Goal: Task Accomplishment & Management: Manage account settings

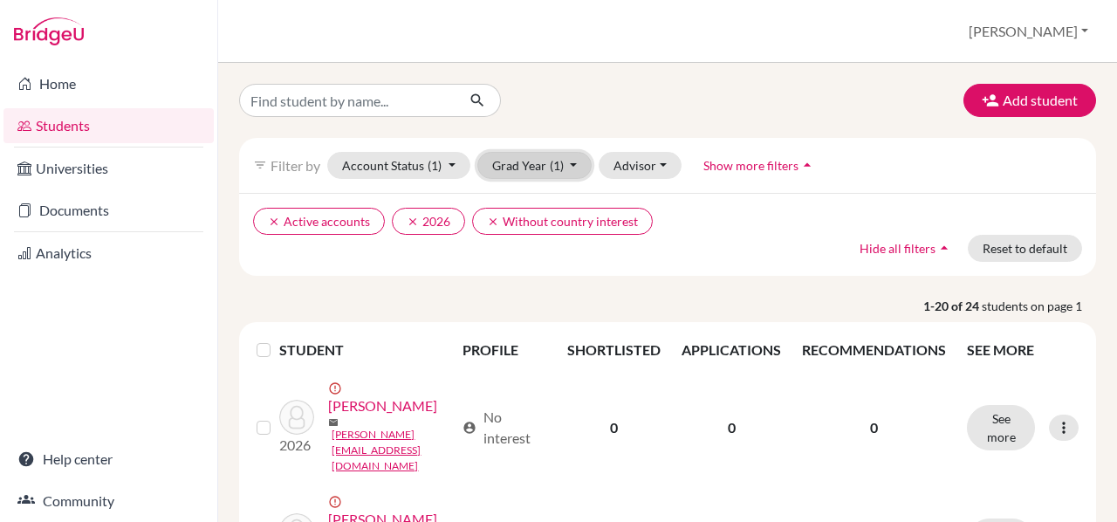
click at [560, 162] on span "(1)" at bounding box center [557, 165] width 14 height 15
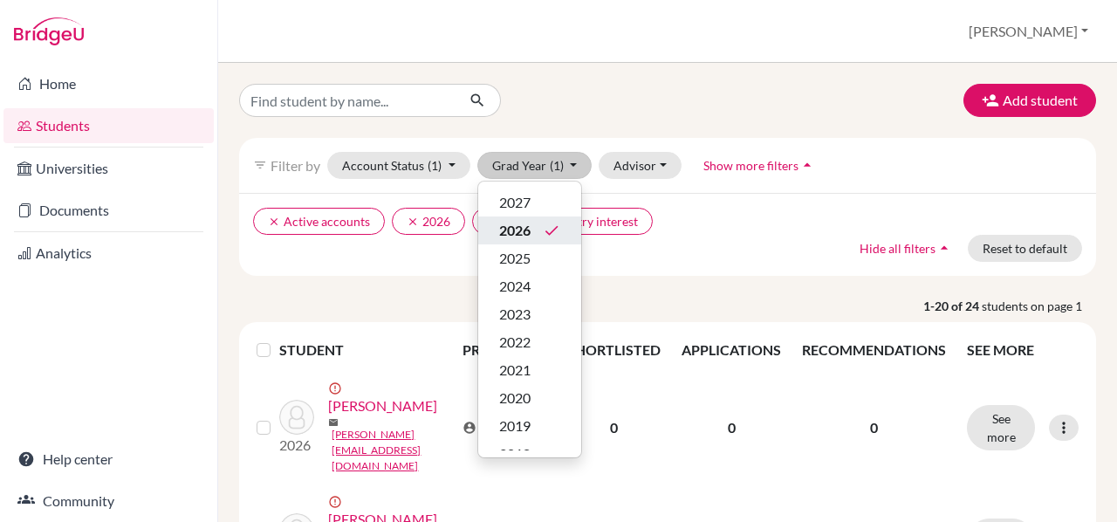
click at [518, 224] on span "2026" at bounding box center [514, 230] width 31 height 21
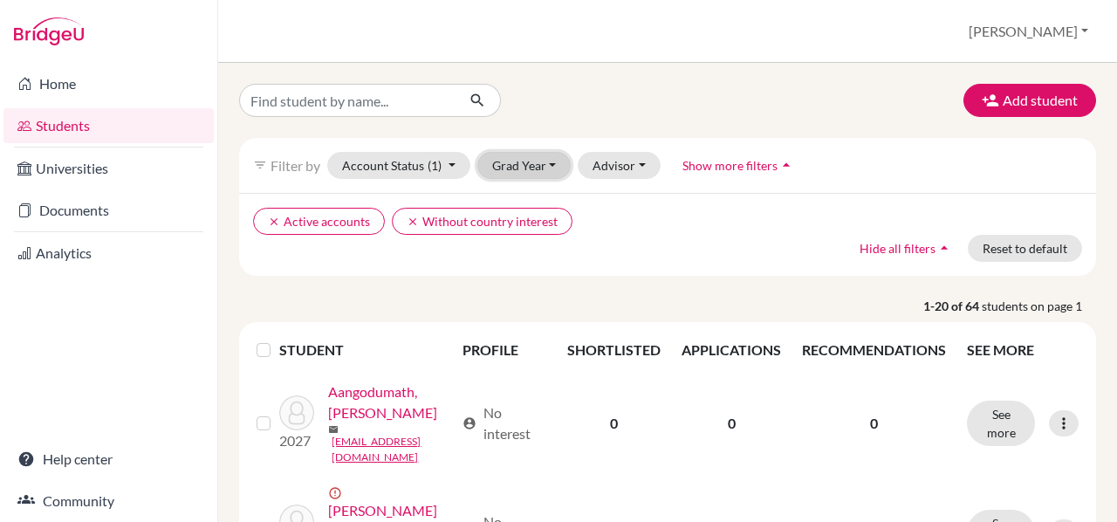
click at [529, 160] on button "Grad Year" at bounding box center [524, 165] width 94 height 27
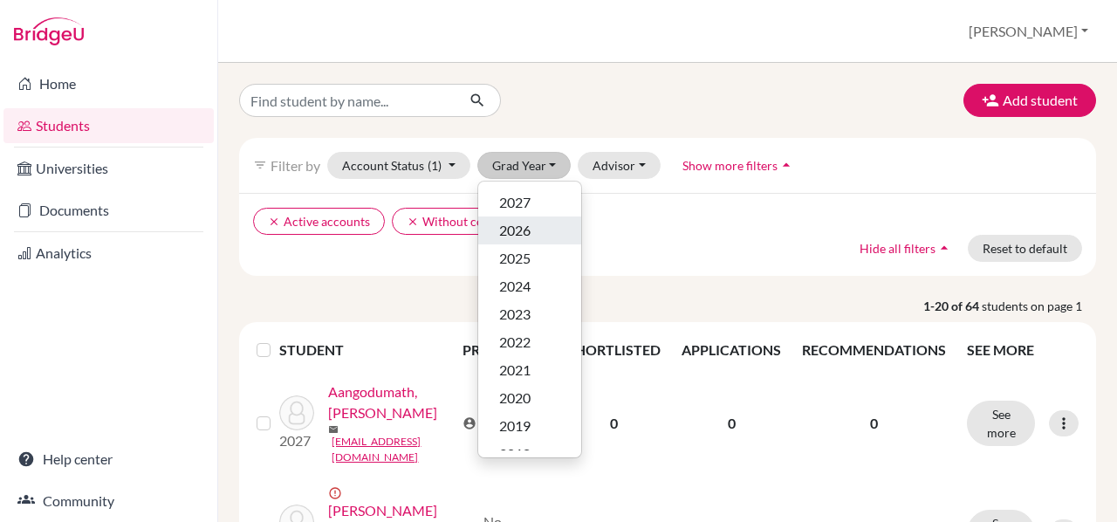
click at [520, 233] on span "2026" at bounding box center [514, 230] width 31 height 21
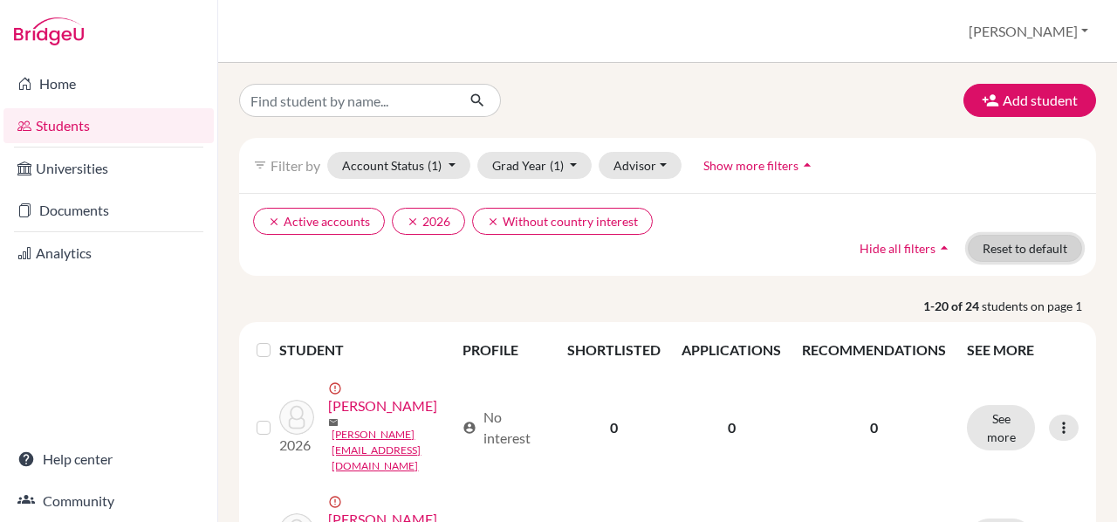
click at [1013, 242] on button "Reset to default" at bounding box center [1024, 248] width 114 height 27
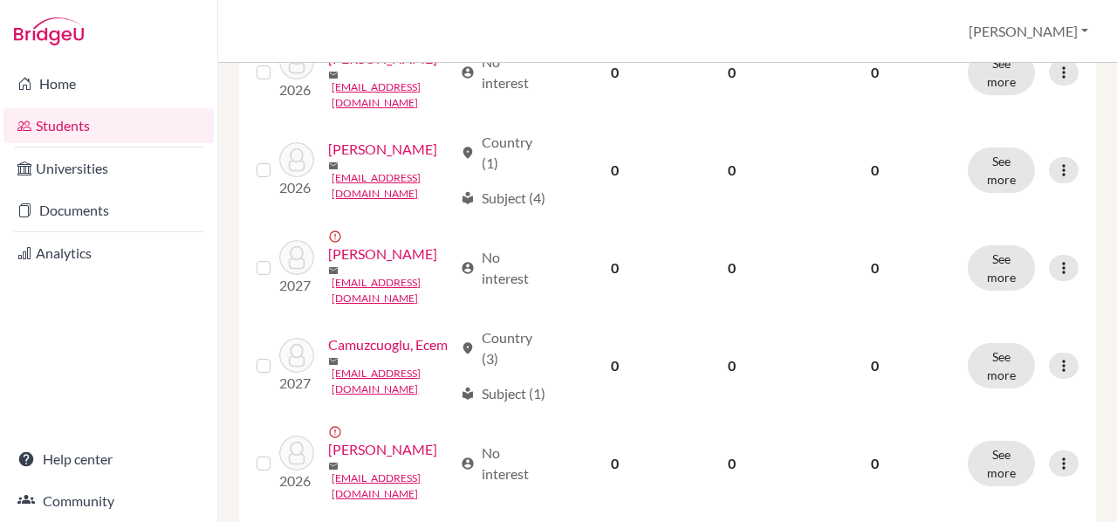
scroll to position [1175, 0]
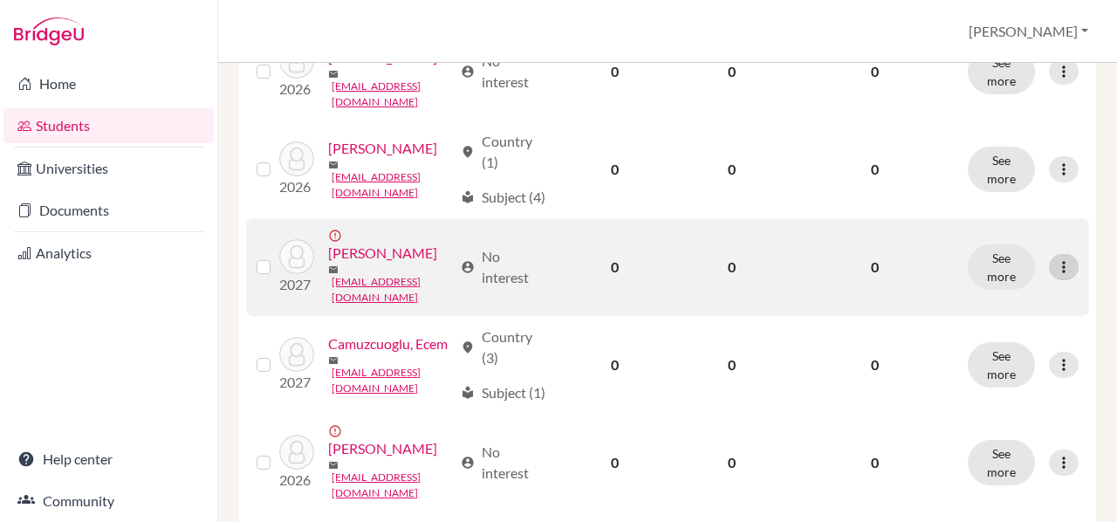
click at [1055, 258] on icon at bounding box center [1063, 266] width 17 height 17
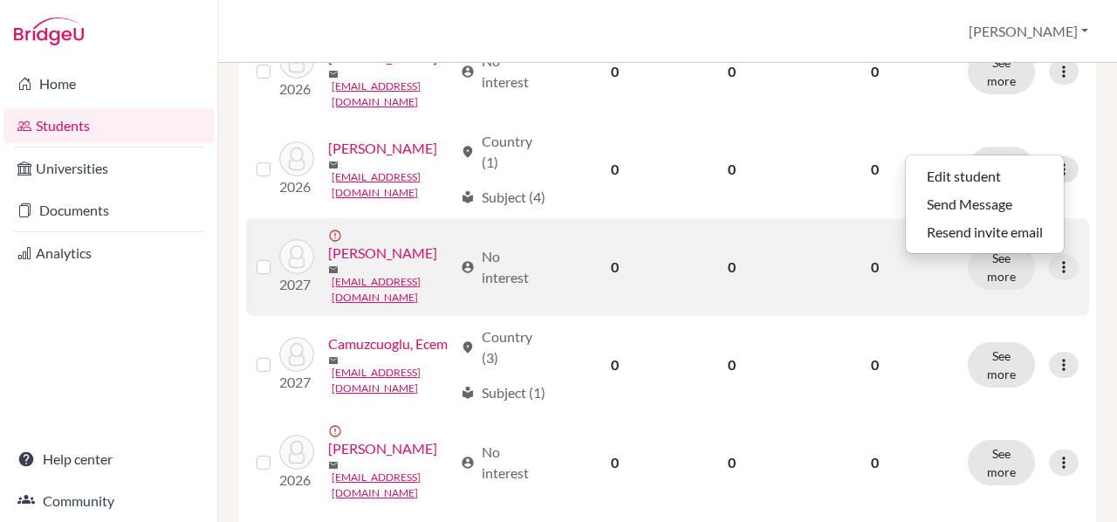
click at [277, 256] on label at bounding box center [277, 256] width 0 height 0
click at [0, 0] on input "checkbox" at bounding box center [0, 0] width 0 height 0
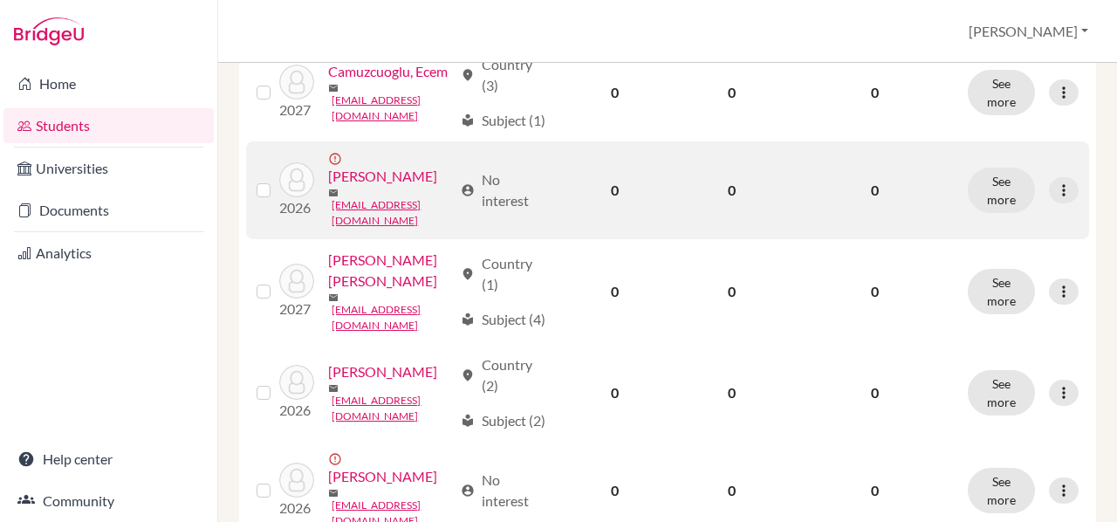
scroll to position [1822, 0]
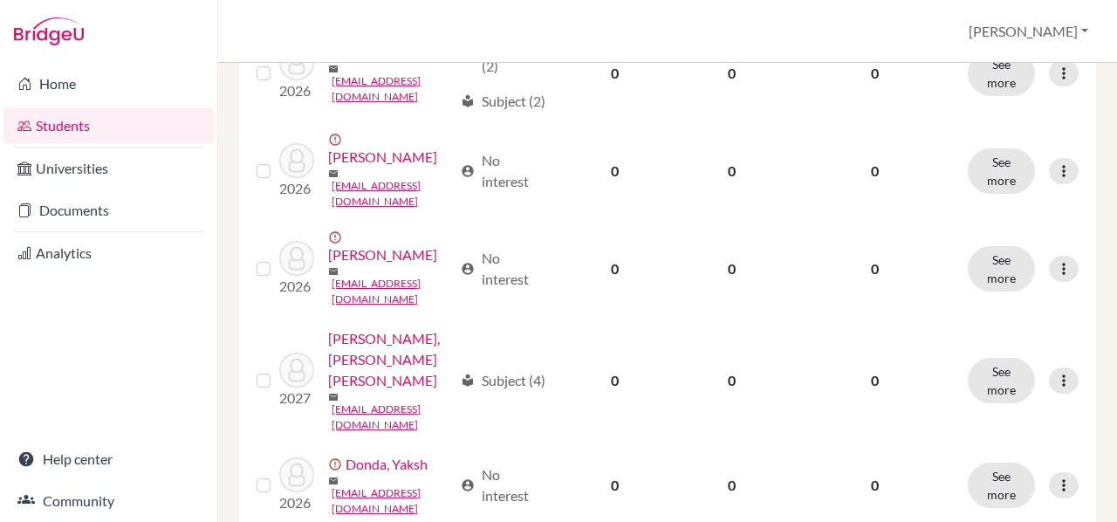
click at [0, 0] on input "checkbox" at bounding box center [0, 0] width 0 height 0
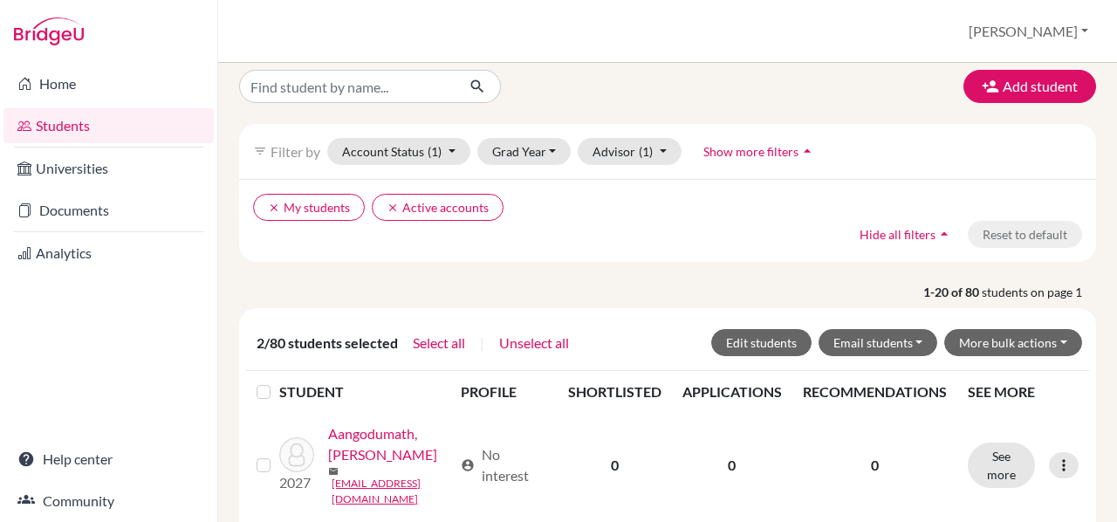
scroll to position [13, 0]
click at [748, 341] on button "Edit students" at bounding box center [761, 343] width 100 height 27
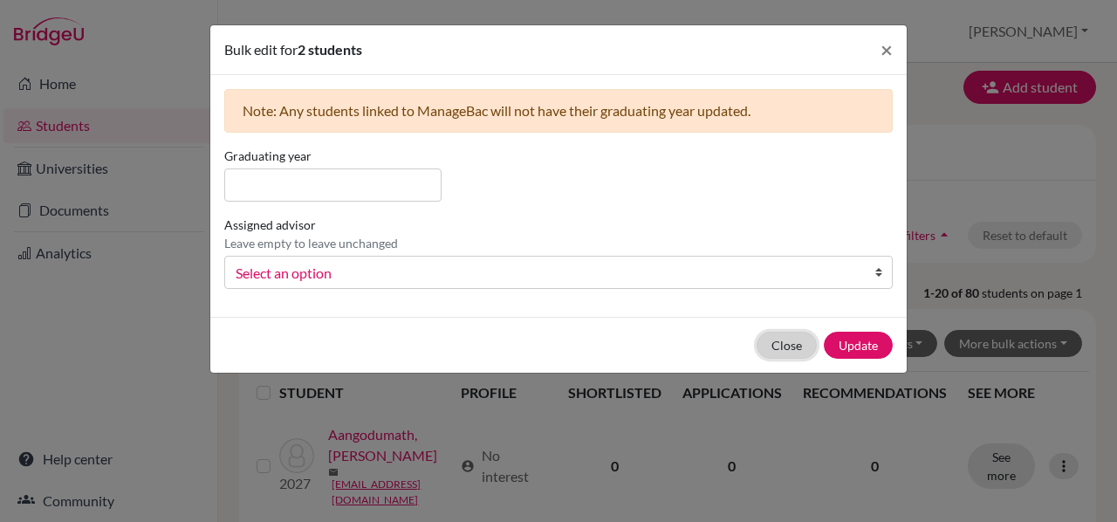
click at [775, 349] on button "Close" at bounding box center [786, 344] width 60 height 27
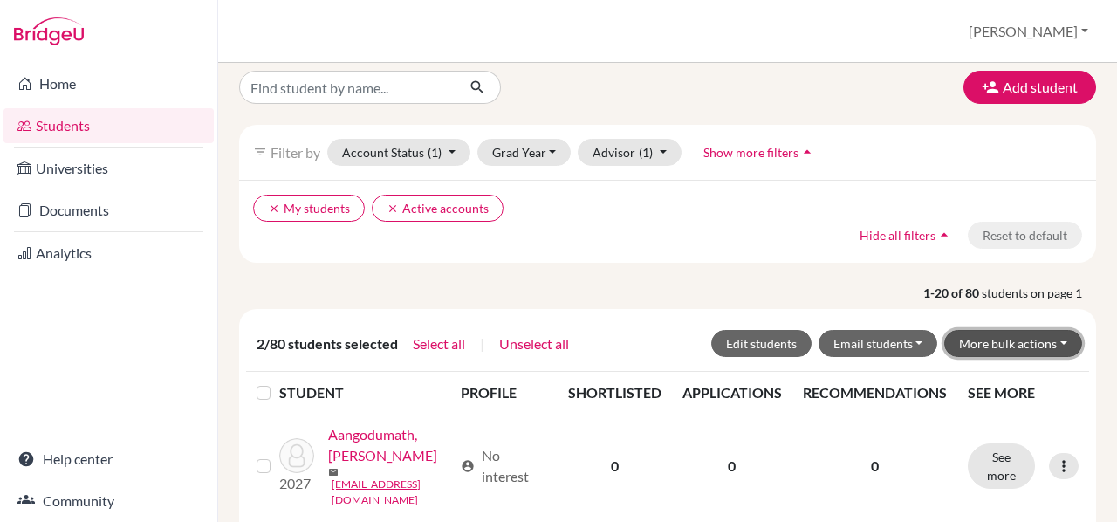
click at [997, 336] on button "More bulk actions" at bounding box center [1013, 343] width 138 height 27
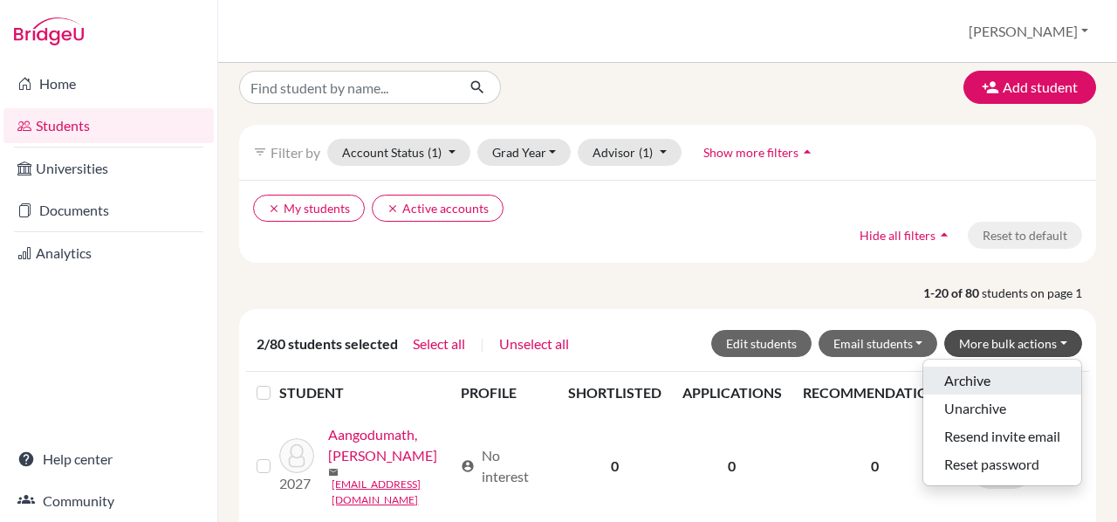
click at [947, 375] on button "Archive" at bounding box center [1002, 380] width 158 height 28
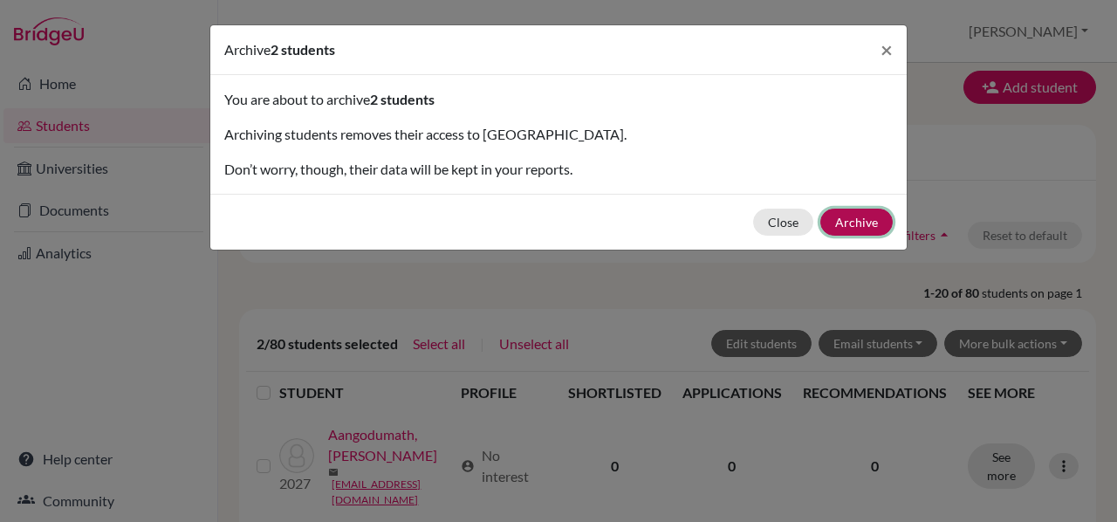
click at [843, 219] on button "Archive" at bounding box center [856, 221] width 72 height 27
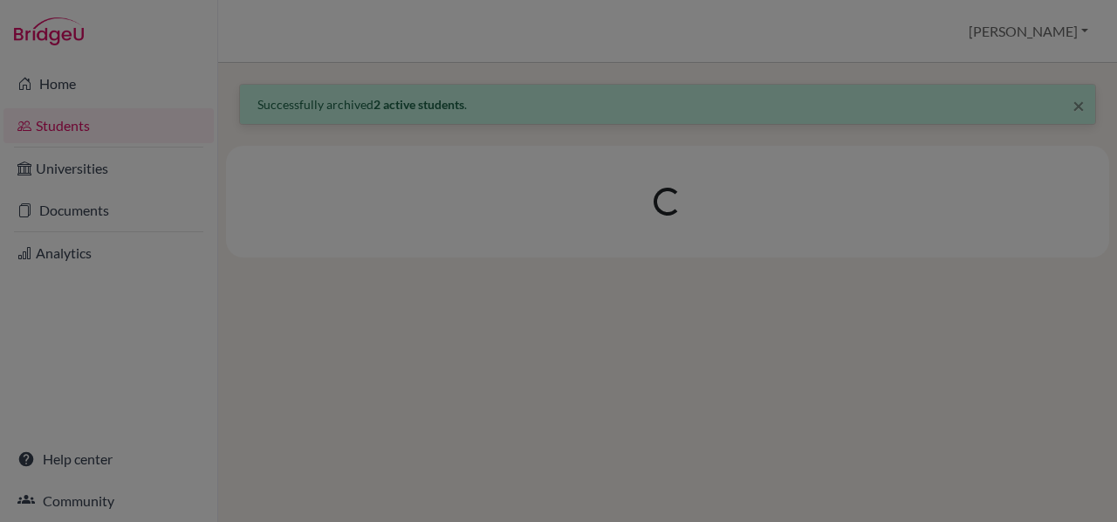
scroll to position [0, 0]
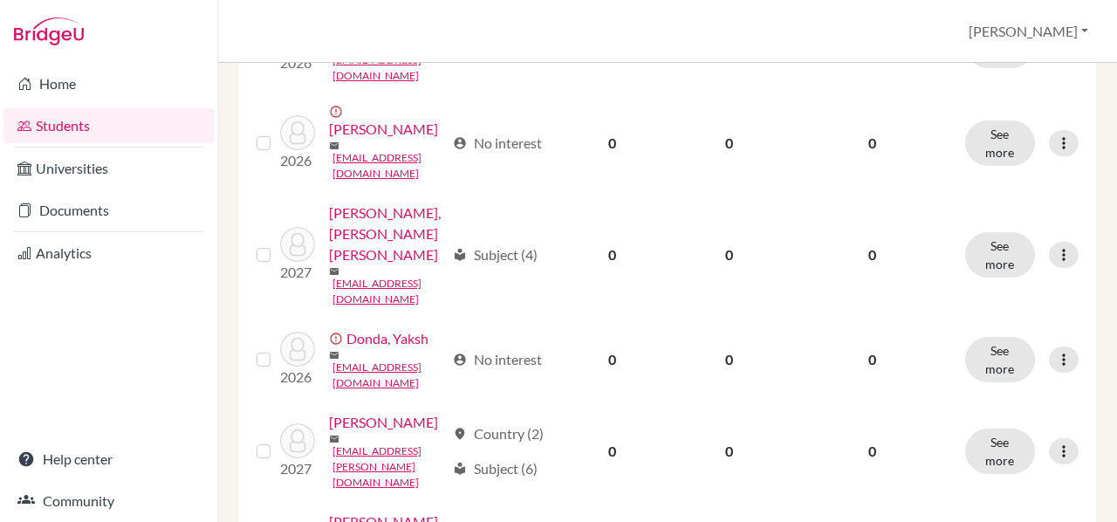
scroll to position [1870, 0]
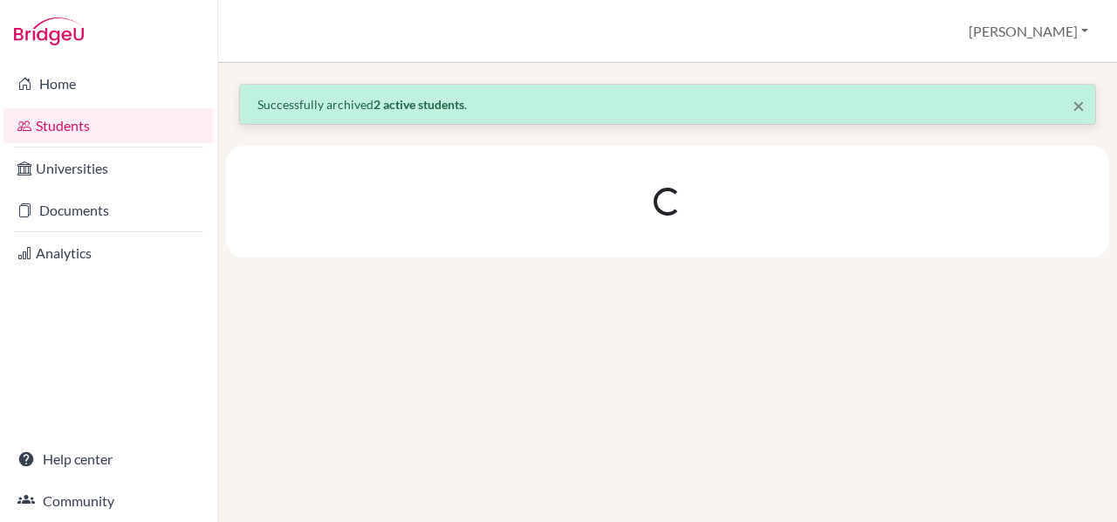
scroll to position [0, 0]
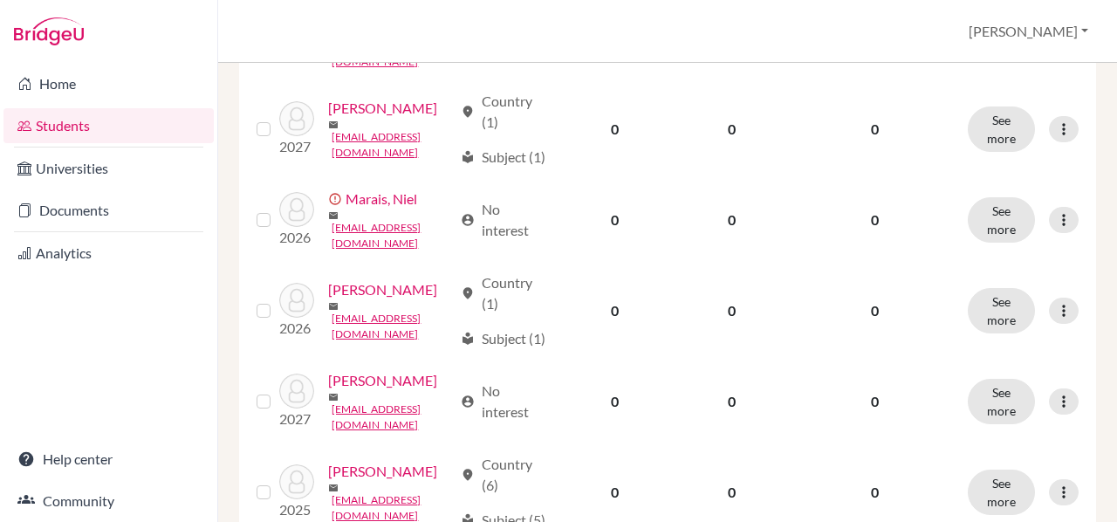
scroll to position [1496, 0]
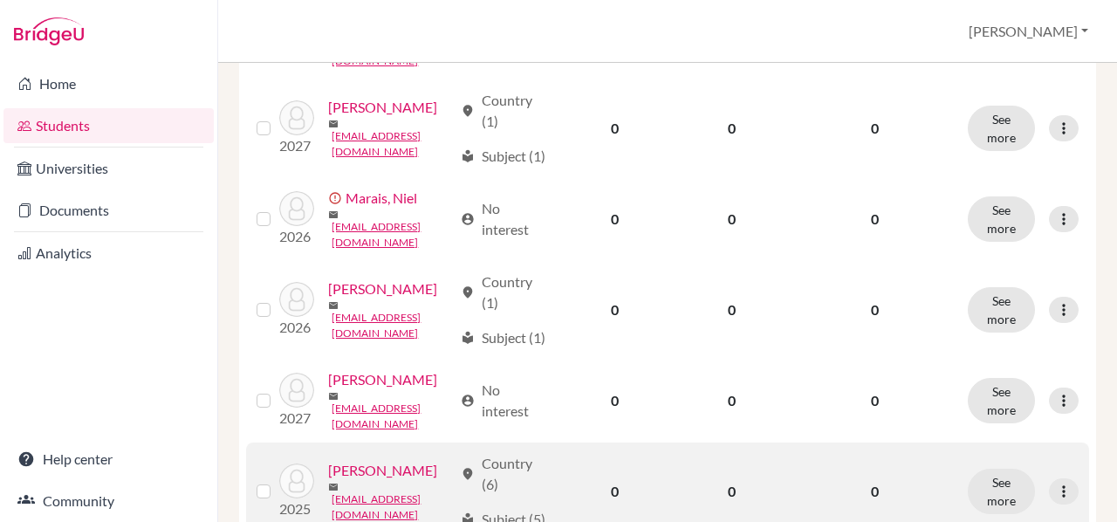
click at [277, 481] on label at bounding box center [277, 481] width 0 height 0
click at [0, 0] on input "checkbox" at bounding box center [0, 0] width 0 height 0
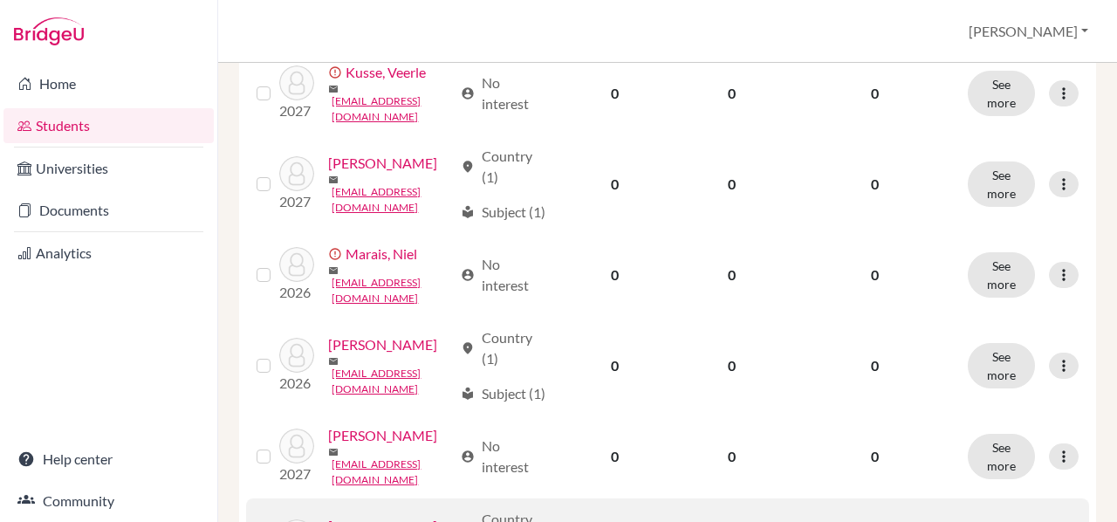
scroll to position [1551, 0]
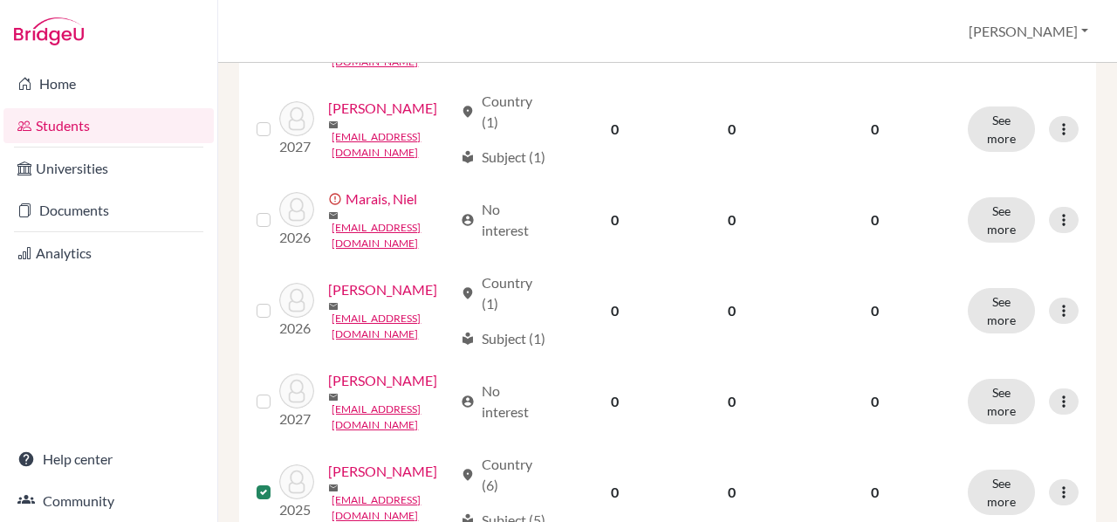
click at [0, 0] on input "checkbox" at bounding box center [0, 0] width 0 height 0
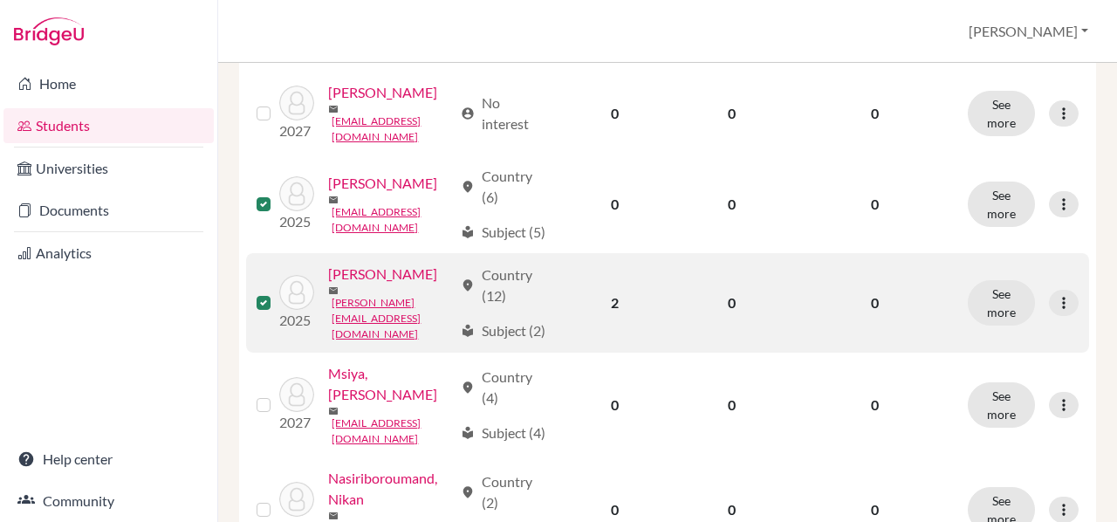
scroll to position [1883, 0]
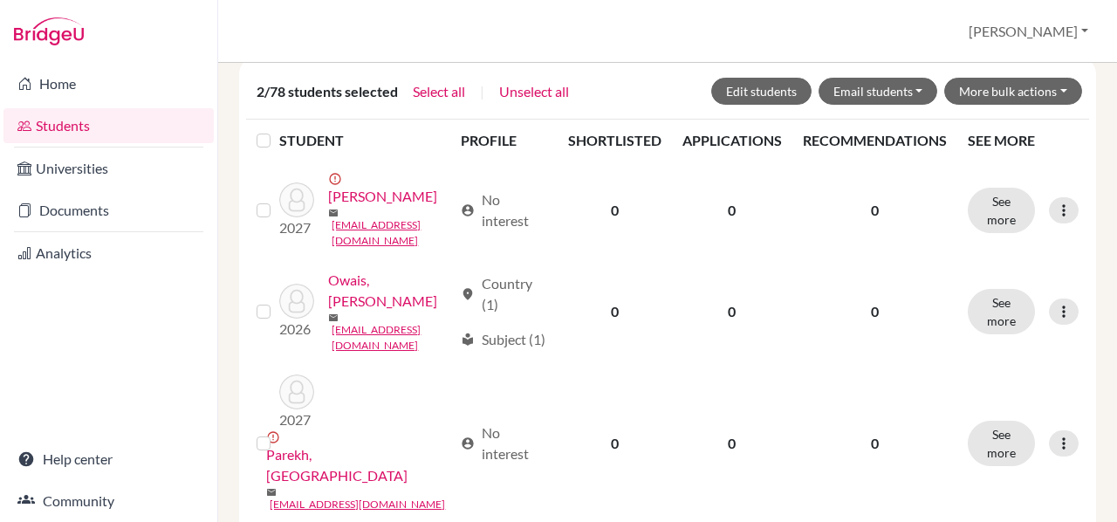
scroll to position [328, 0]
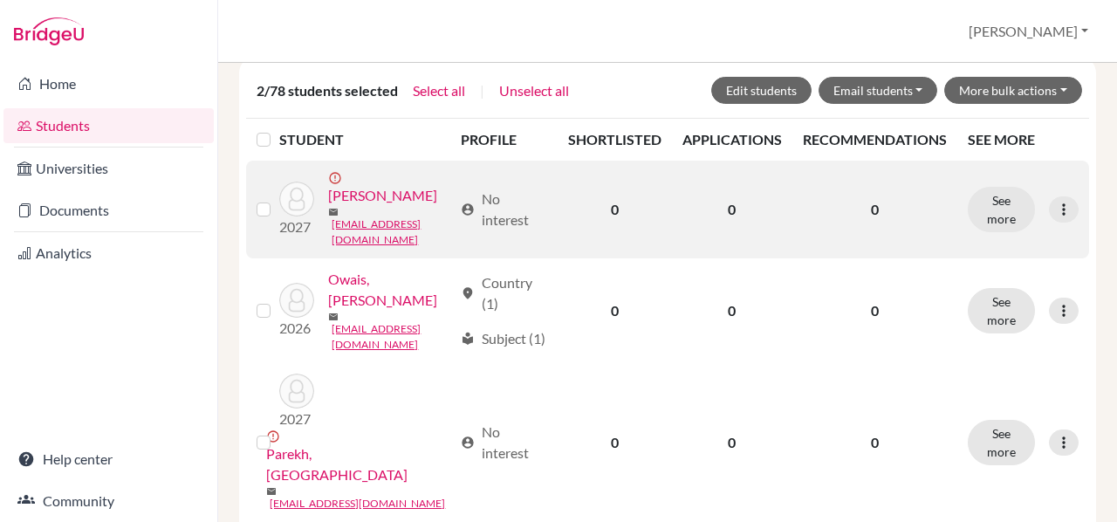
drag, startPoint x: 679, startPoint y: 449, endPoint x: 261, endPoint y: 195, distance: 488.9
click at [277, 199] on label at bounding box center [277, 199] width 0 height 0
click at [0, 0] on input "checkbox" at bounding box center [0, 0] width 0 height 0
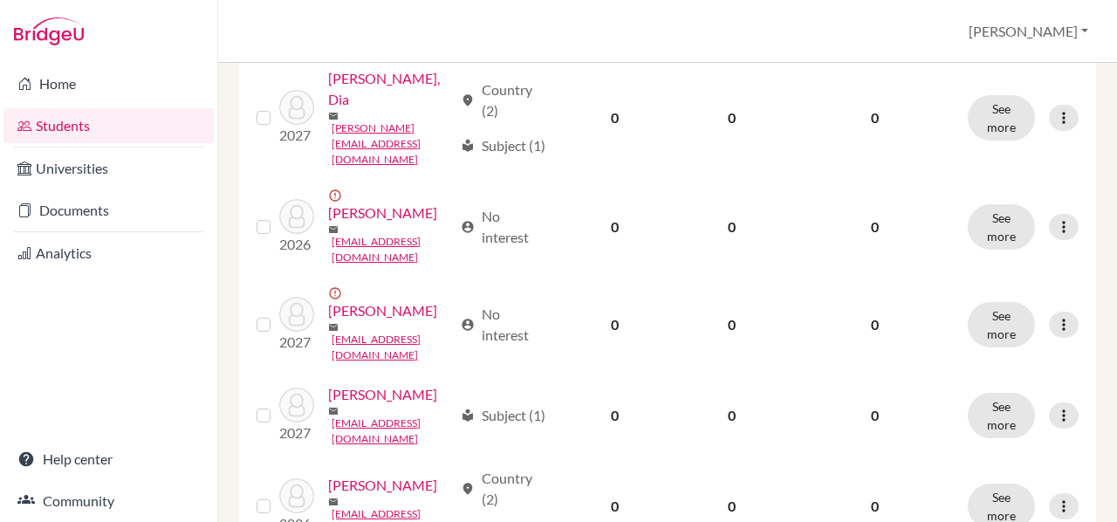
scroll to position [1819, 0]
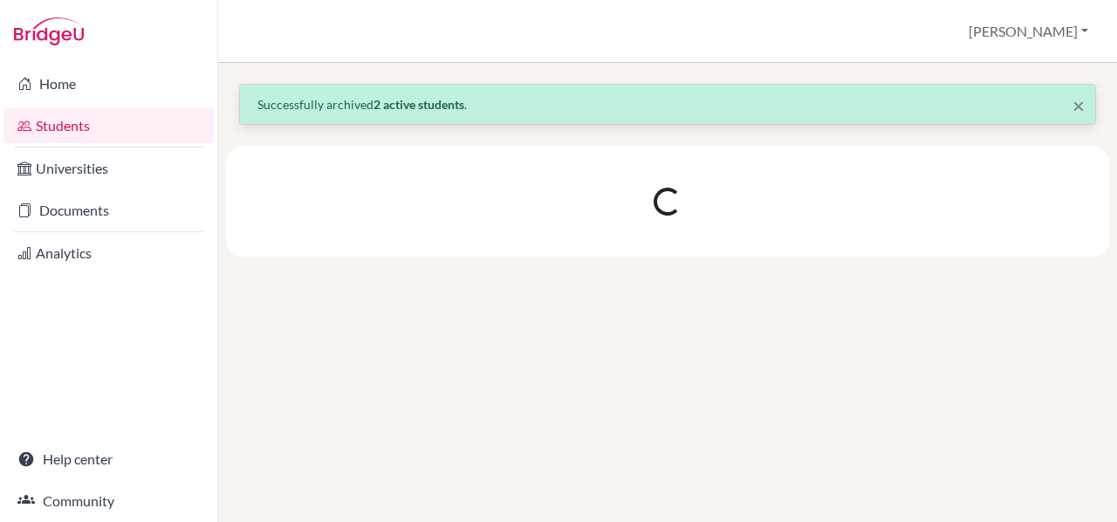
scroll to position [0, 0]
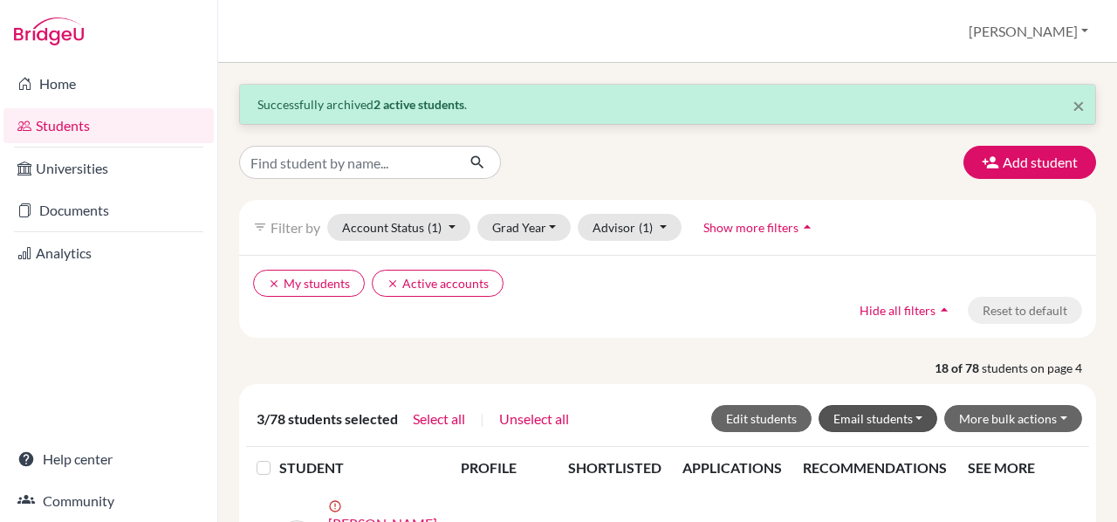
scroll to position [3, 0]
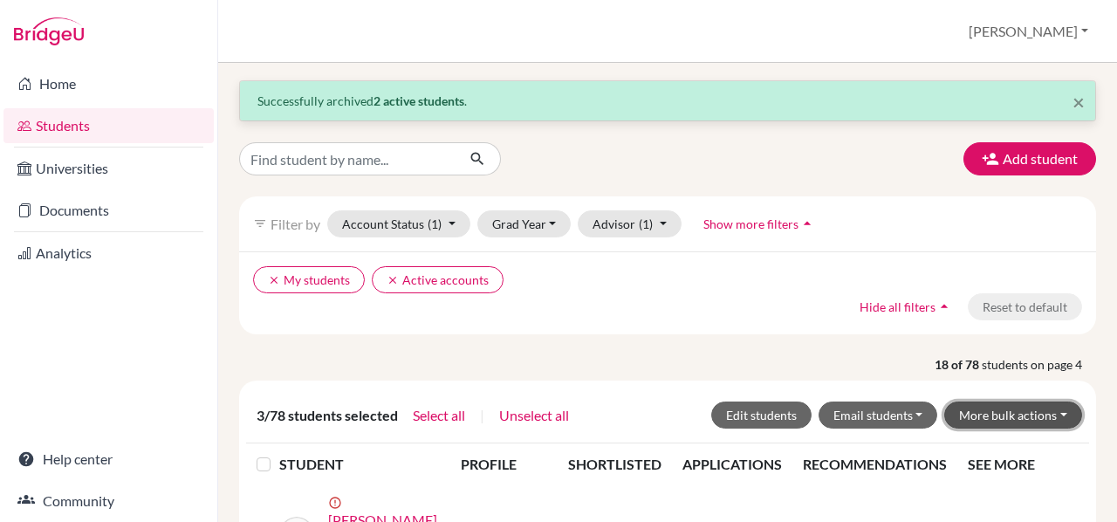
click at [991, 414] on button "More bulk actions" at bounding box center [1013, 414] width 138 height 27
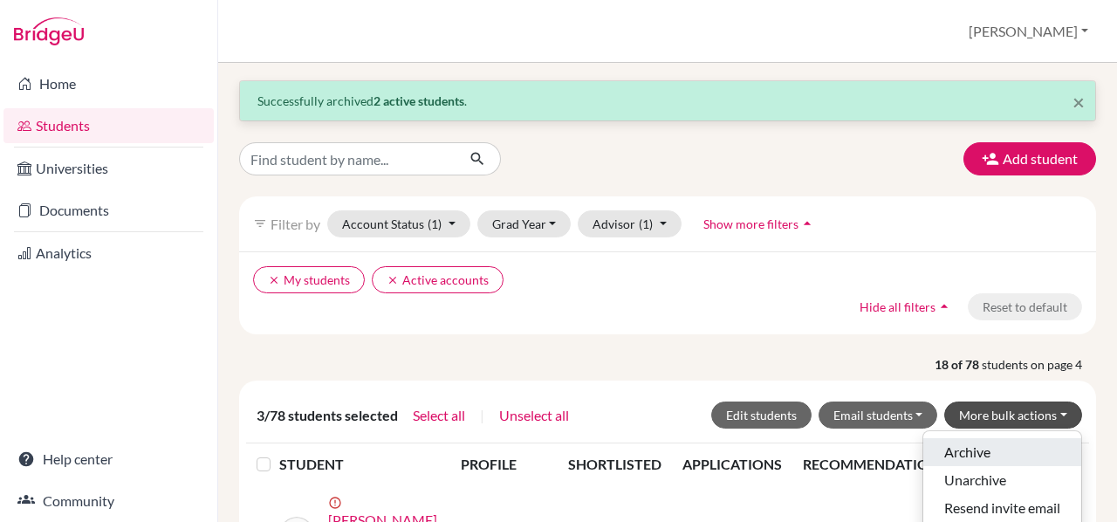
click at [951, 446] on button "Archive" at bounding box center [1002, 452] width 158 height 28
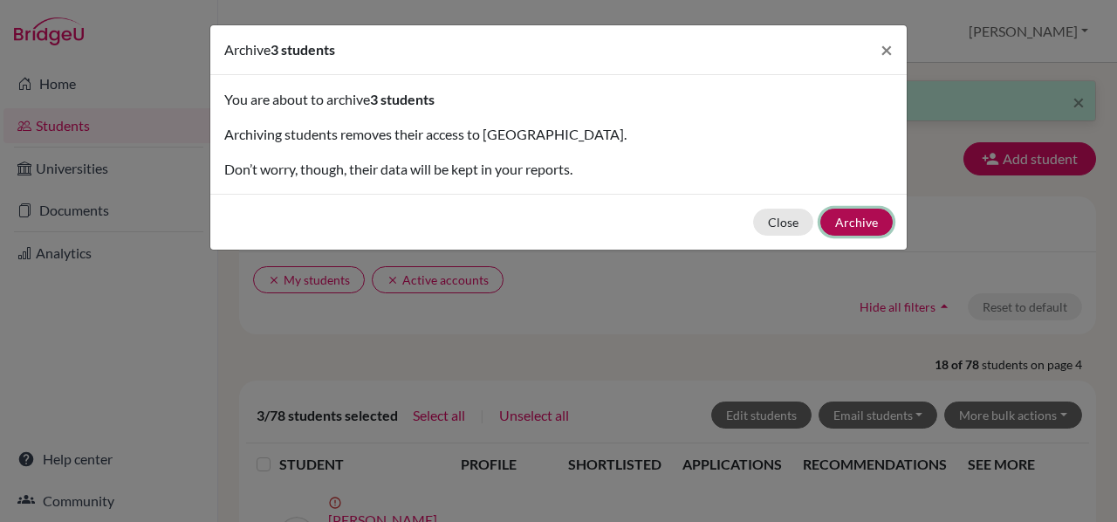
click at [857, 217] on button "Archive" at bounding box center [856, 221] width 72 height 27
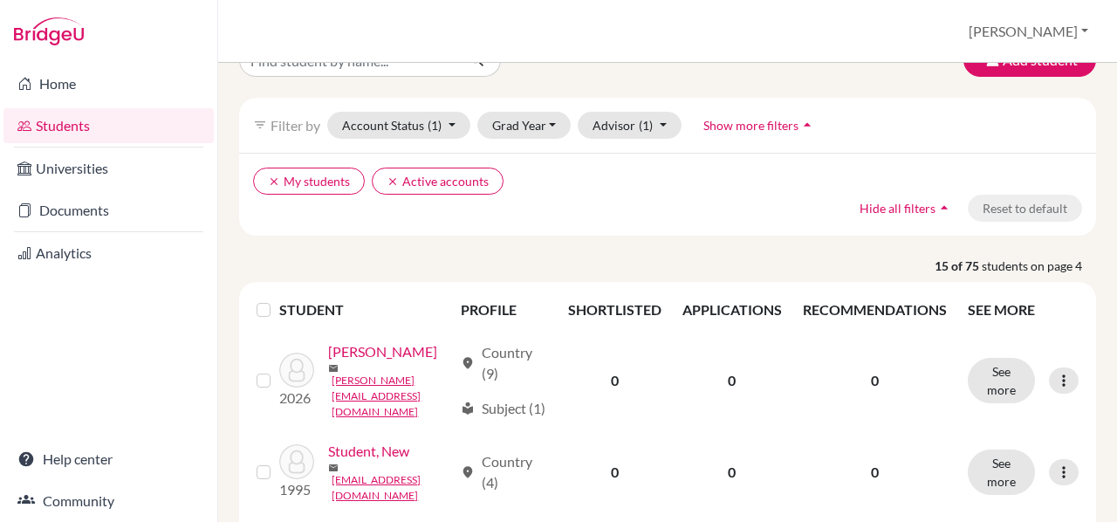
scroll to position [103, 0]
click at [382, 120] on button "Account Status (1)" at bounding box center [398, 124] width 143 height 27
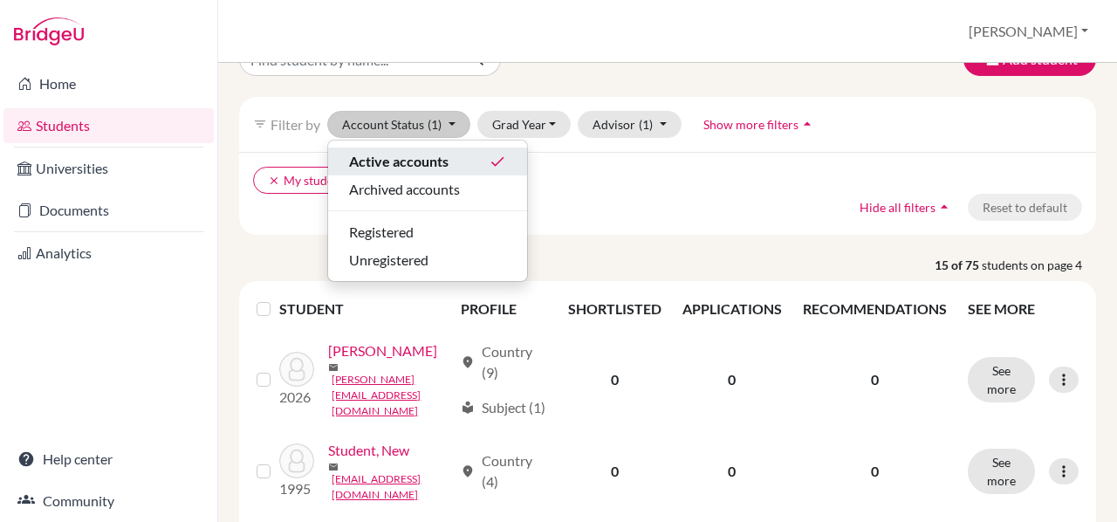
click at [380, 154] on span "Active accounts" at bounding box center [398, 161] width 99 height 21
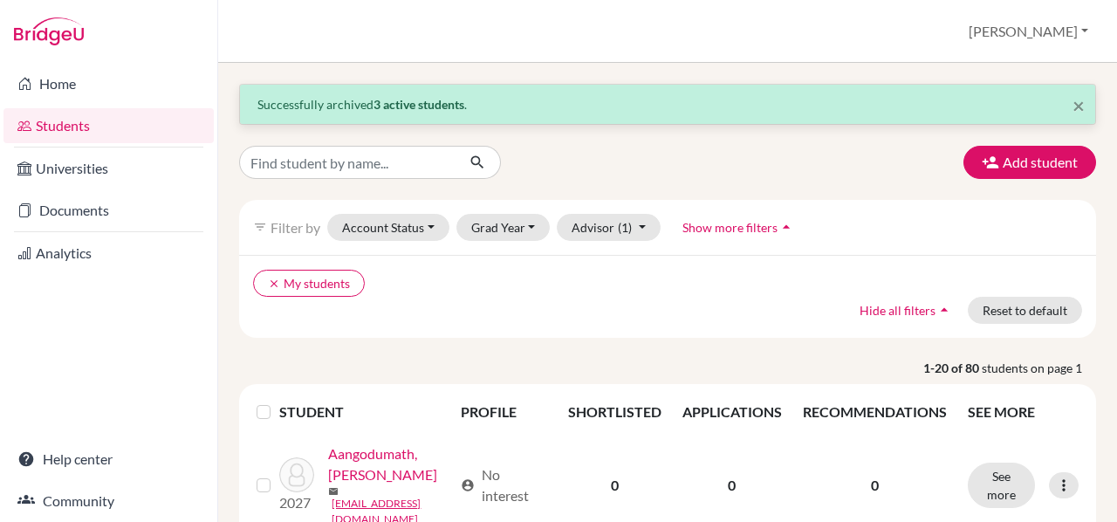
click at [705, 158] on div "Add student" at bounding box center [667, 162] width 883 height 33
click at [50, 125] on link "Students" at bounding box center [108, 125] width 210 height 35
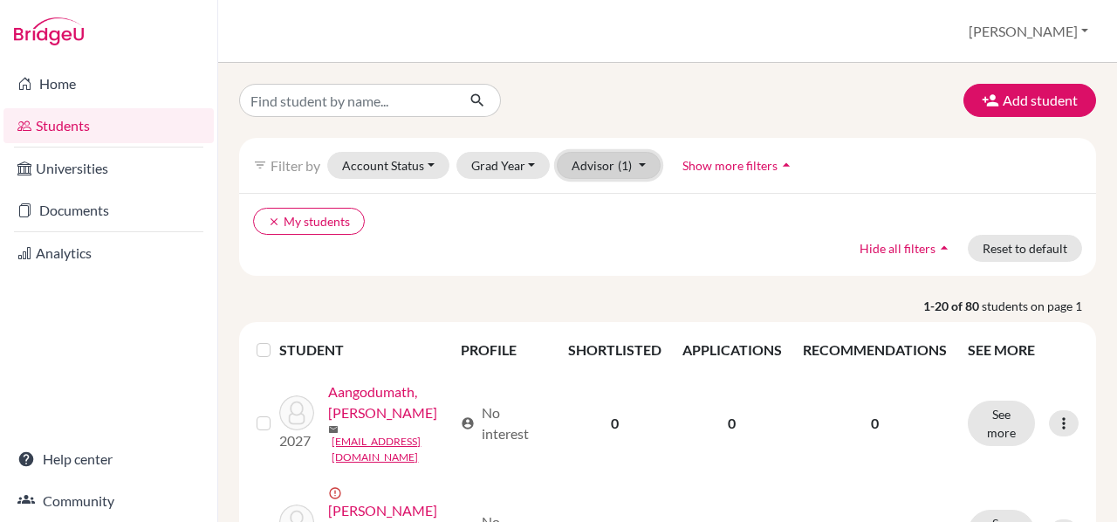
click at [634, 159] on button "Advisor (1)" at bounding box center [609, 165] width 104 height 27
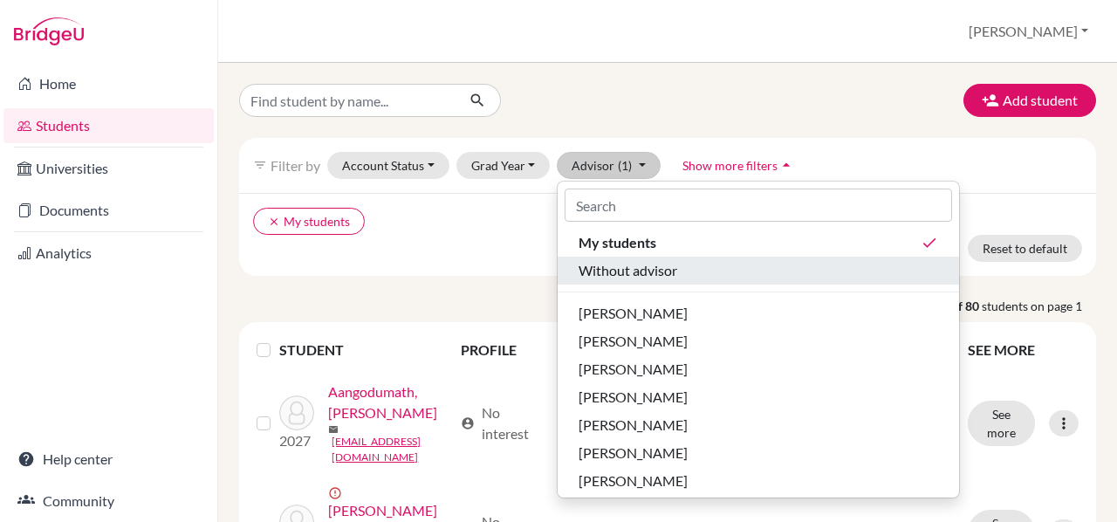
click at [656, 270] on span "Without advisor" at bounding box center [627, 270] width 99 height 21
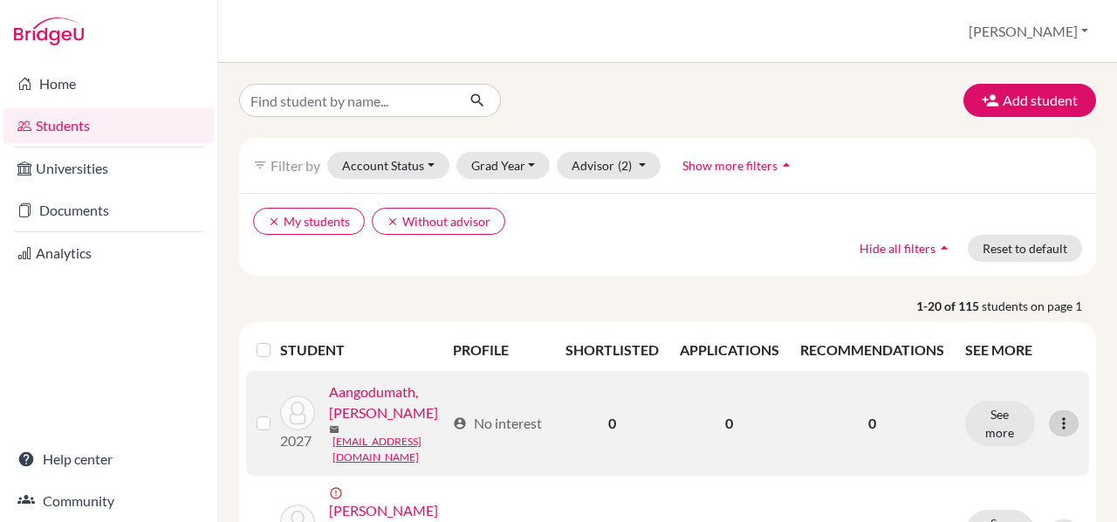
click at [1055, 414] on icon at bounding box center [1063, 422] width 17 height 17
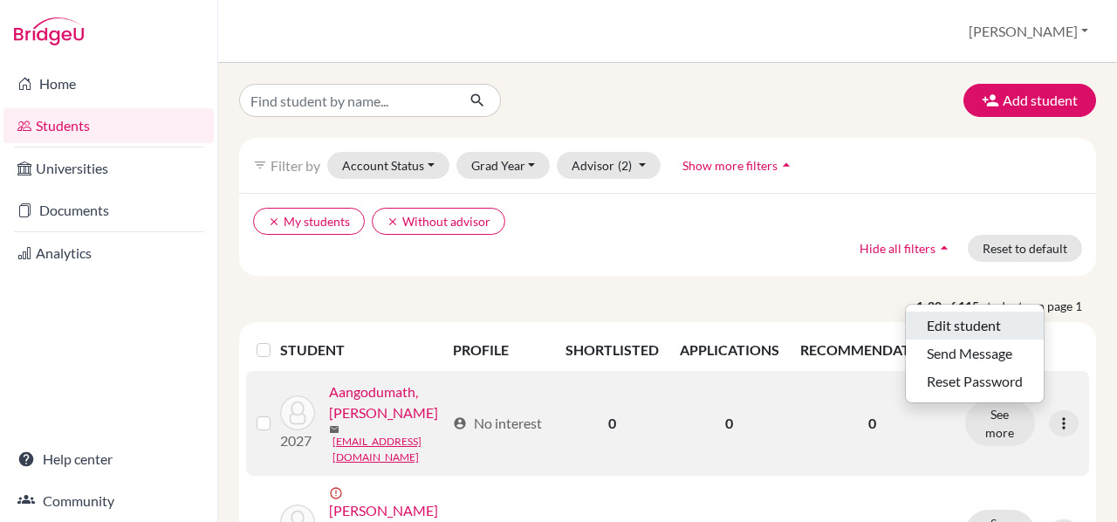
click at [969, 320] on button "Edit student" at bounding box center [974, 325] width 138 height 28
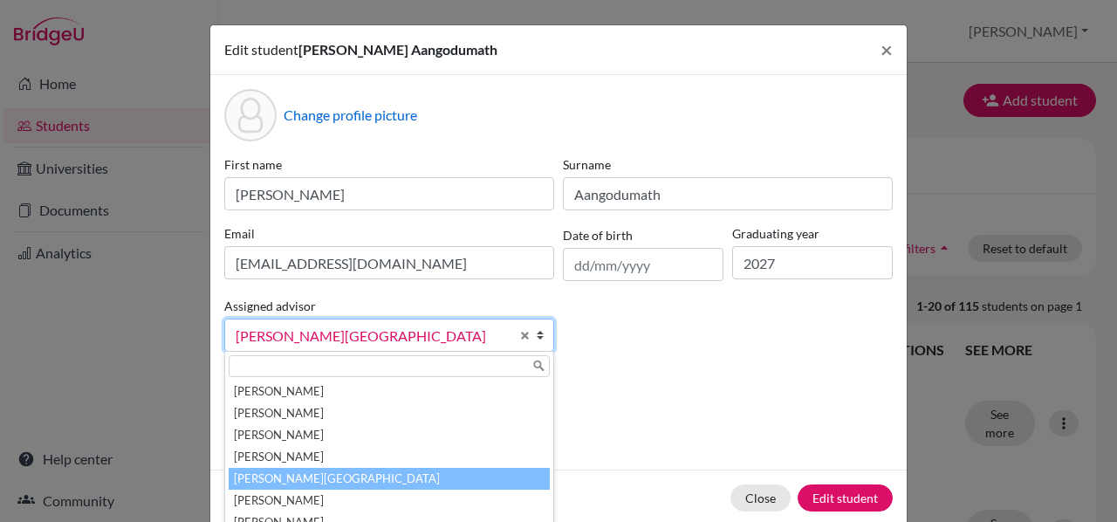
click at [536, 332] on b at bounding box center [544, 334] width 17 height 31
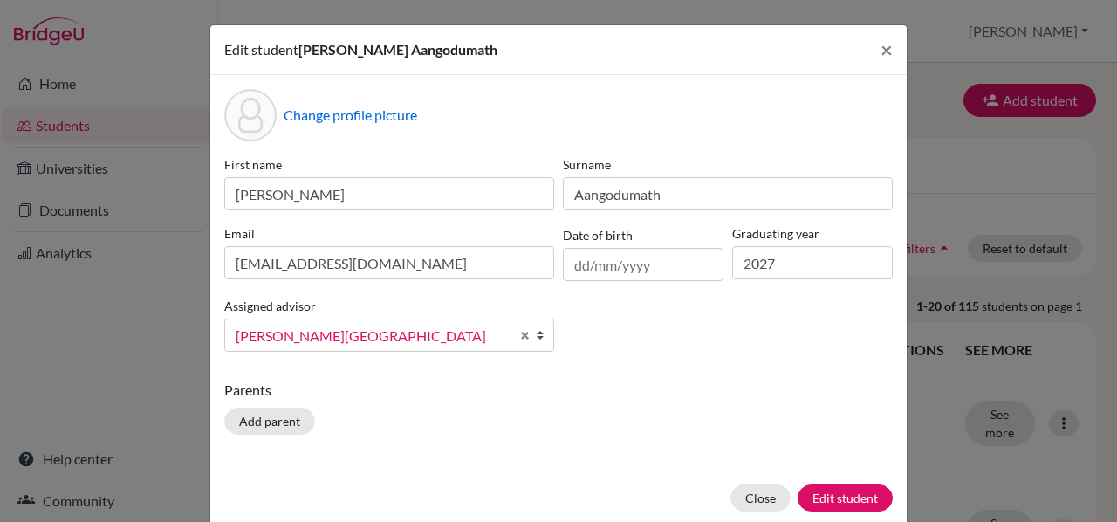
click at [536, 332] on b at bounding box center [544, 334] width 17 height 31
click at [742, 502] on button "Close" at bounding box center [760, 497] width 60 height 27
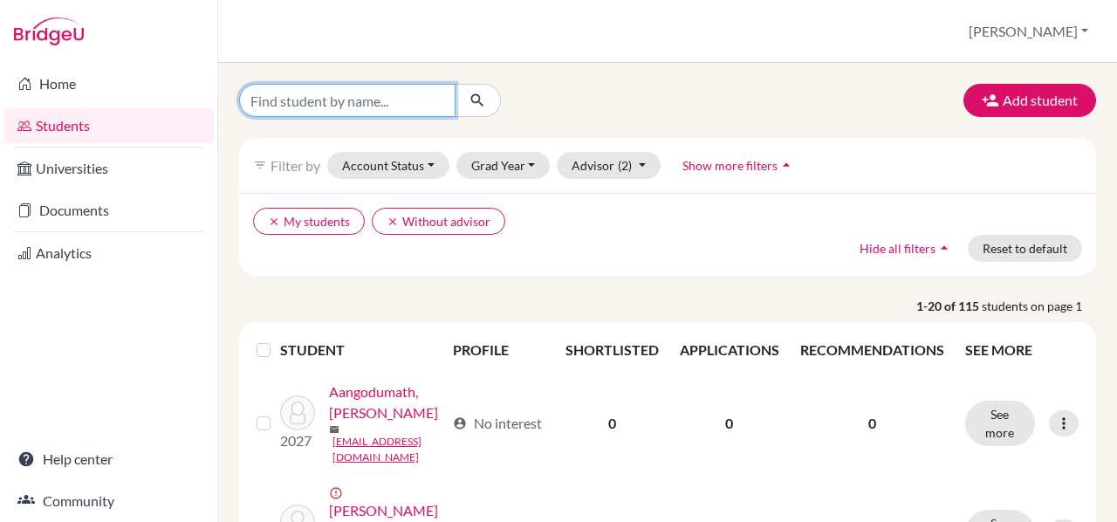
click at [363, 99] on input "Find student by name..." at bounding box center [347, 100] width 216 height 33
type input "morit"
click button "submit" at bounding box center [477, 100] width 46 height 33
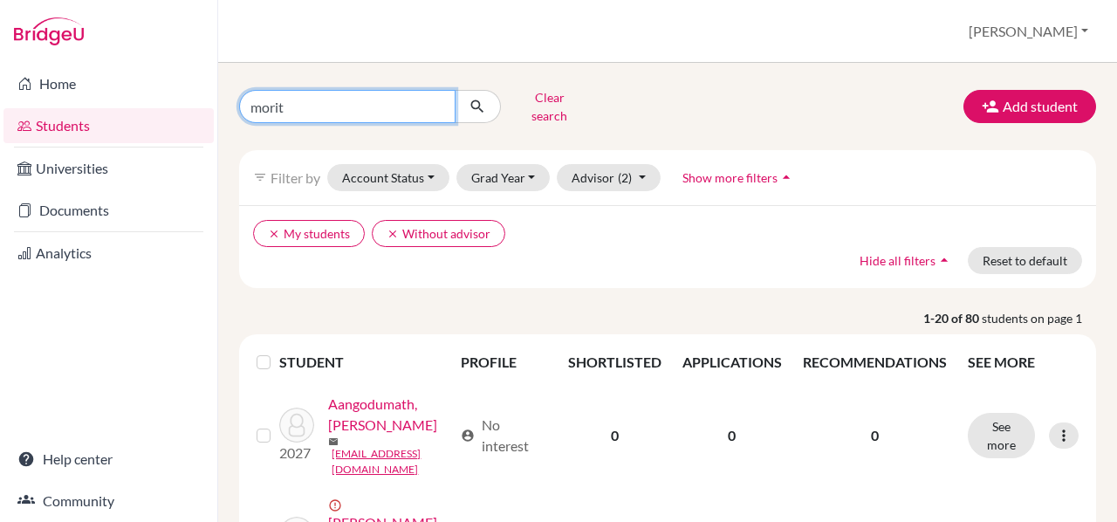
click at [319, 102] on input "morit" at bounding box center [347, 106] width 216 height 33
type input "moritz"
click button "submit" at bounding box center [477, 106] width 46 height 33
click at [319, 102] on input "moritz" at bounding box center [347, 106] width 216 height 33
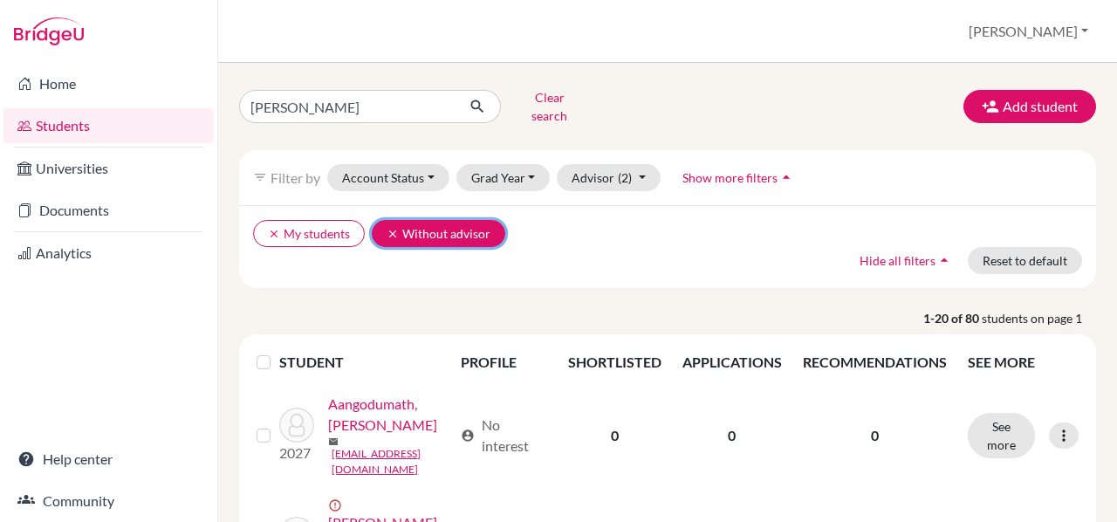
click at [389, 228] on icon "clear" at bounding box center [392, 234] width 12 height 12
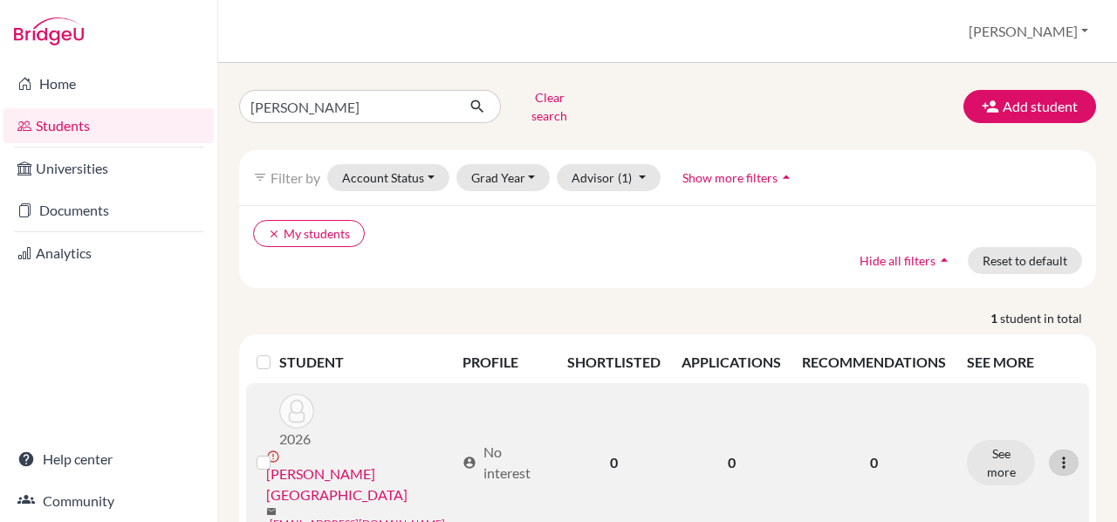
click at [1068, 454] on icon at bounding box center [1063, 462] width 17 height 17
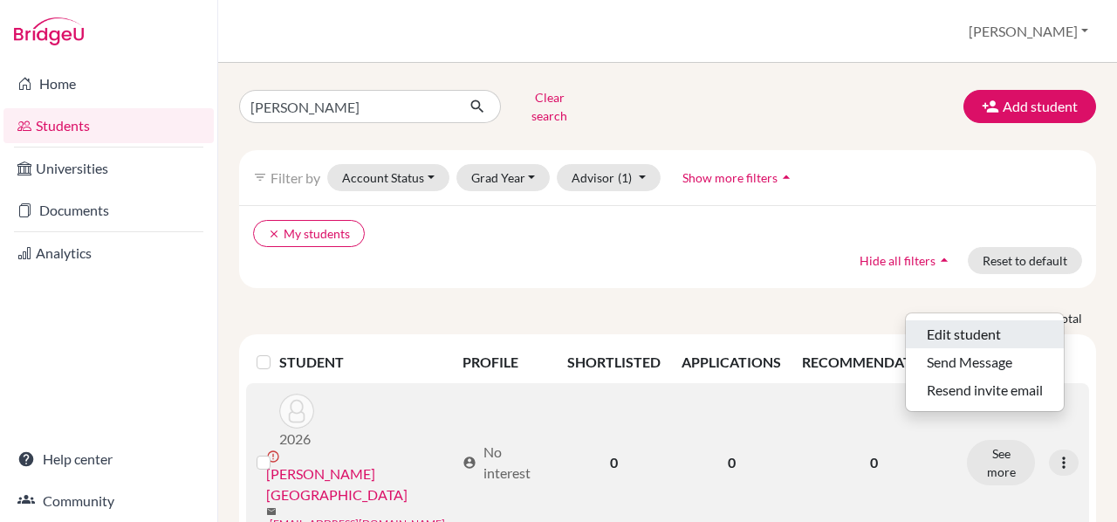
click at [1008, 323] on button "Edit student" at bounding box center [984, 334] width 158 height 28
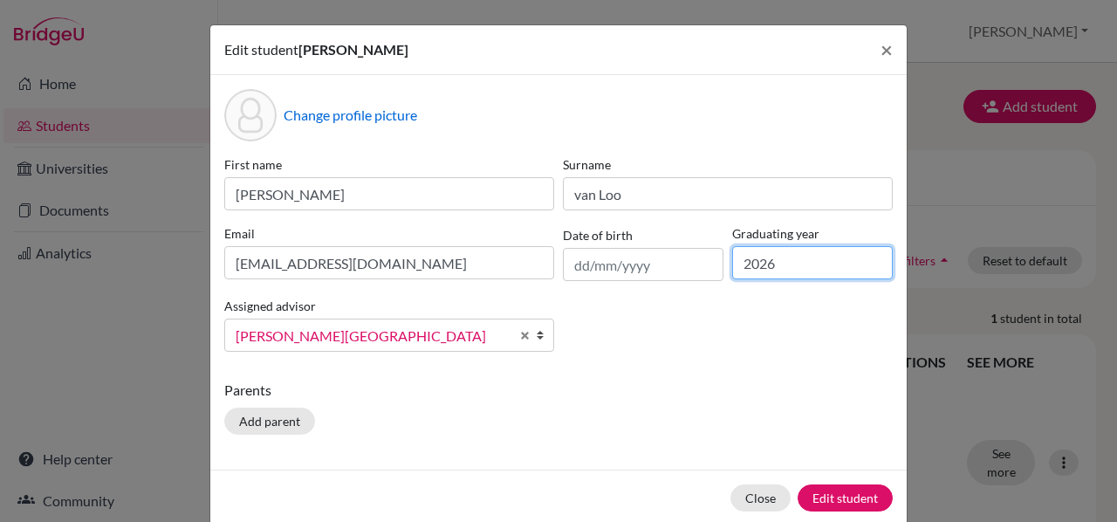
click at [776, 265] on input "2026" at bounding box center [812, 262] width 160 height 33
type input "2027"
click button "Edit student" at bounding box center [844, 497] width 95 height 27
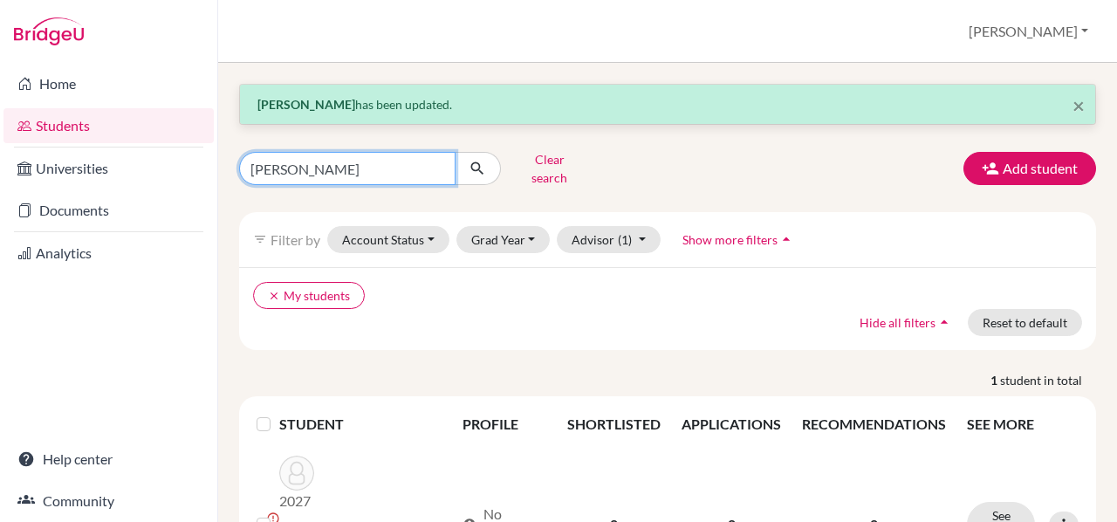
click at [345, 162] on input "moritz" at bounding box center [347, 168] width 216 height 33
type input "darsh"
click button "submit" at bounding box center [477, 168] width 46 height 33
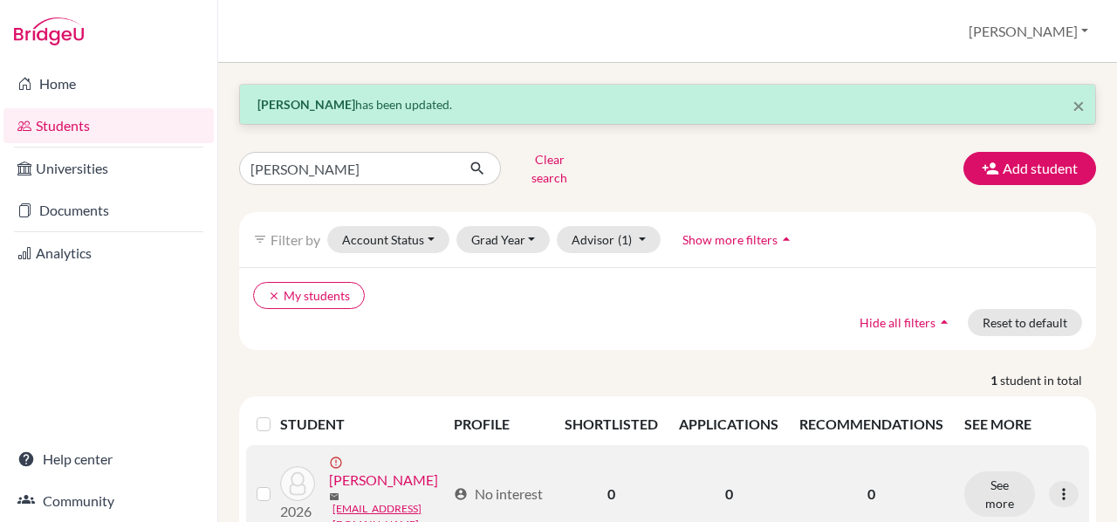
click at [384, 469] on link "Patel, Darsh" at bounding box center [383, 479] width 109 height 21
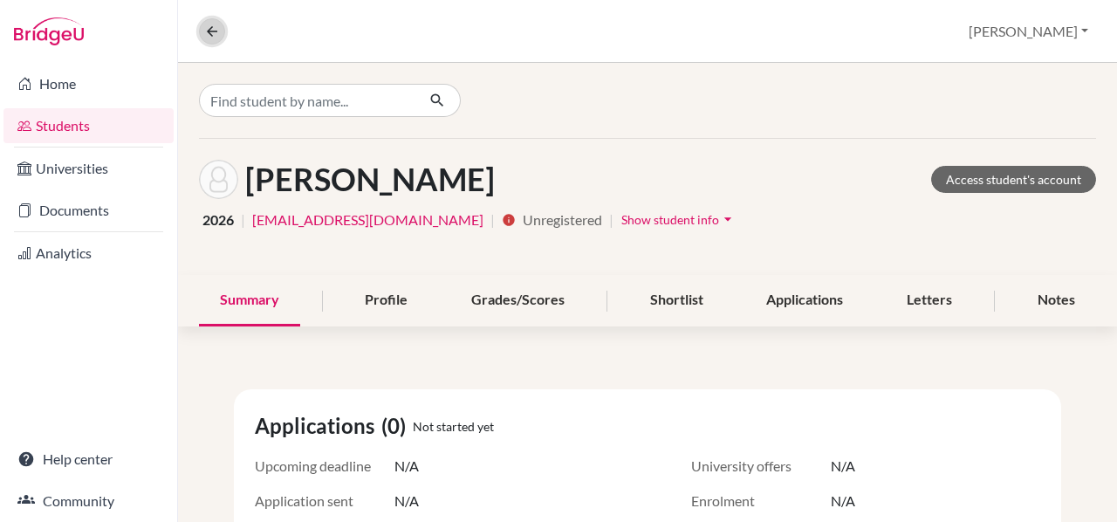
click at [204, 29] on icon at bounding box center [212, 32] width 16 height 16
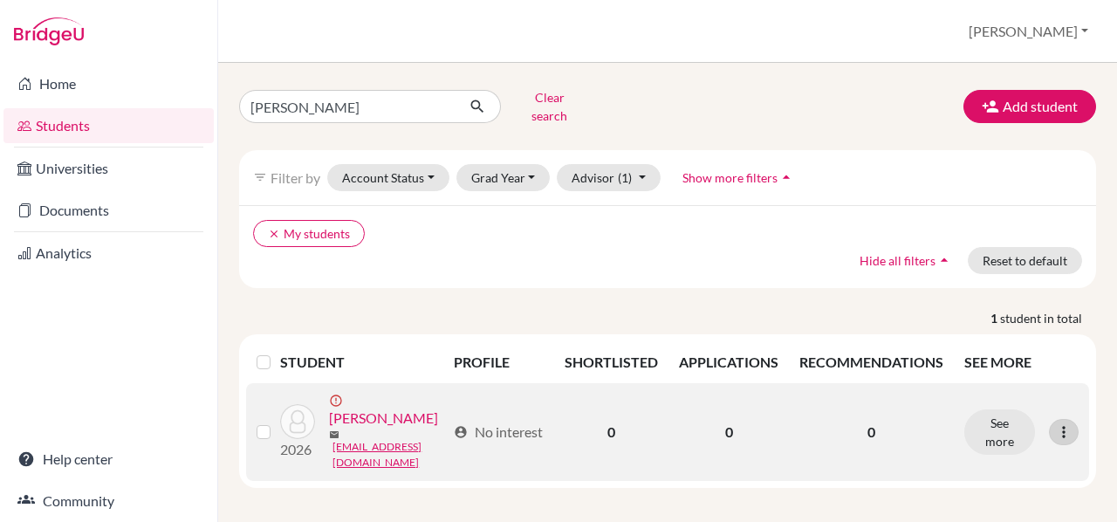
click at [1064, 423] on icon at bounding box center [1063, 431] width 17 height 17
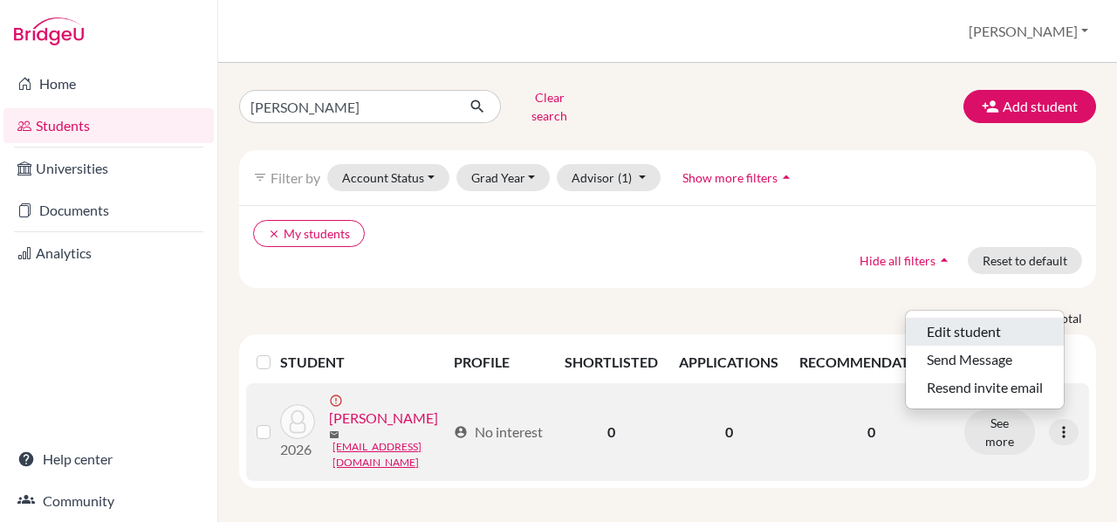
click at [967, 318] on button "Edit student" at bounding box center [984, 332] width 158 height 28
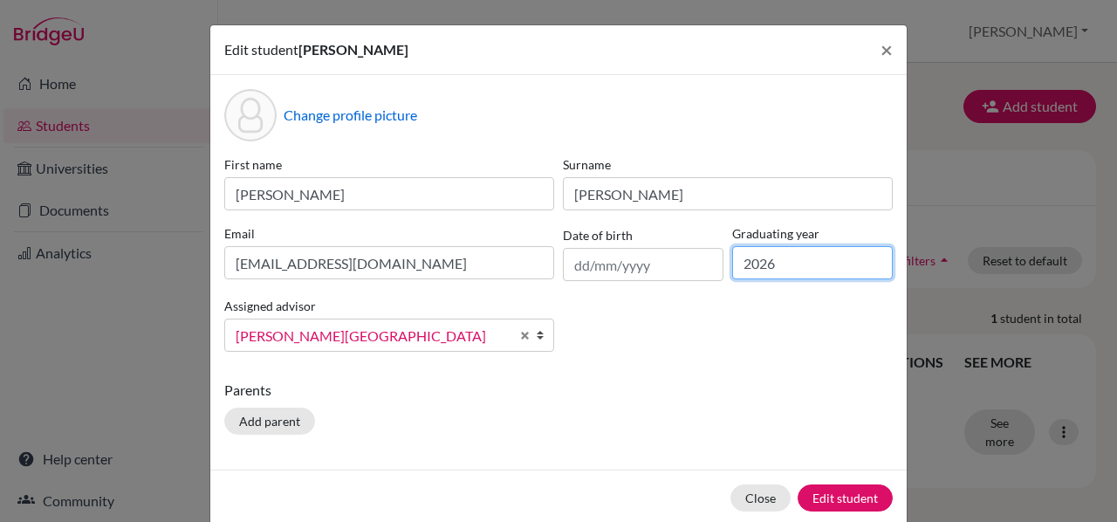
click at [789, 264] on input "2026" at bounding box center [812, 262] width 160 height 33
type input "2027"
click button "Edit student" at bounding box center [844, 497] width 95 height 27
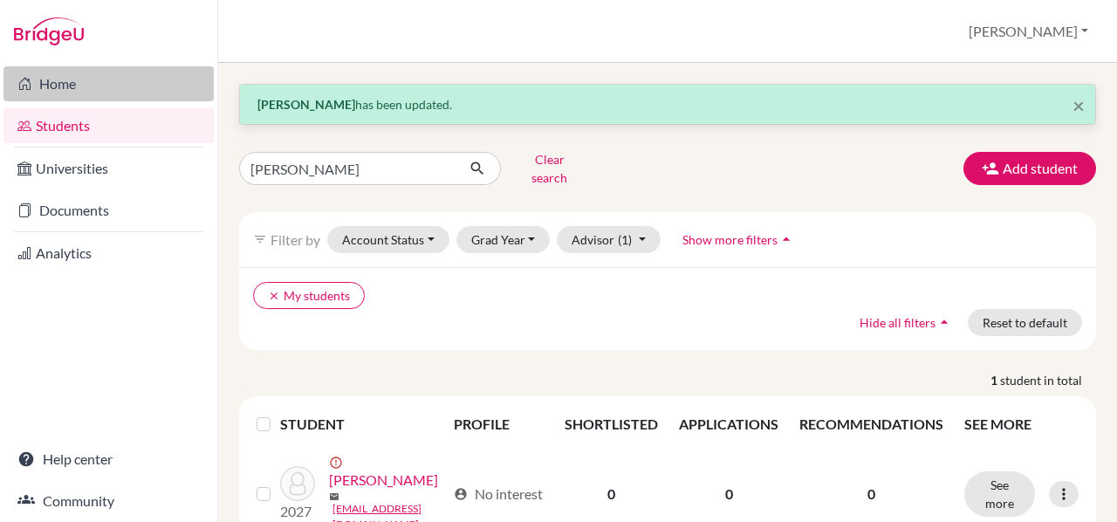
click at [44, 90] on link "Home" at bounding box center [108, 83] width 210 height 35
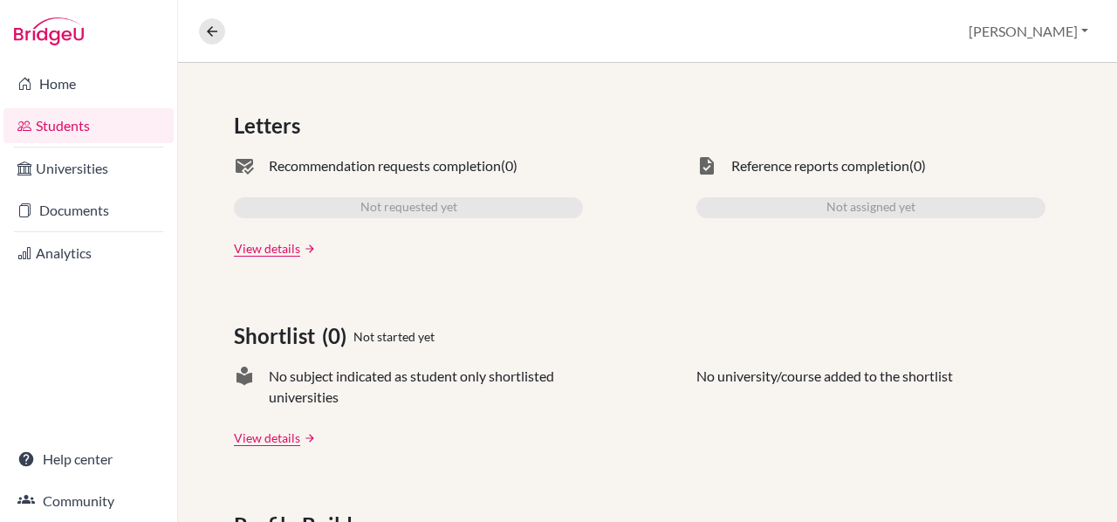
scroll to position [518, 0]
click at [515, 379] on span "No subject indicated as student only shortlisted universities" at bounding box center [426, 386] width 314 height 42
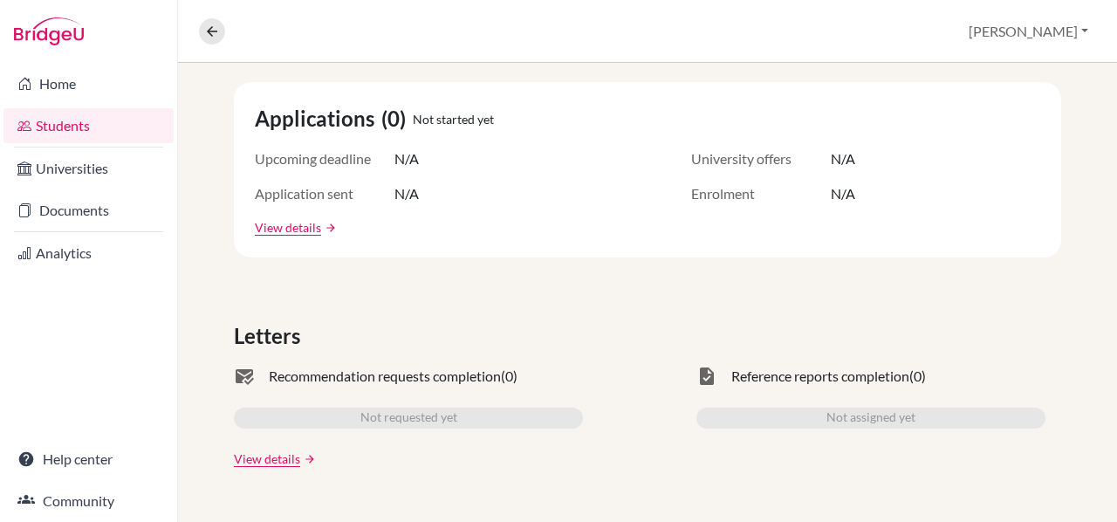
scroll to position [0, 0]
